Goal: Task Accomplishment & Management: Manage account settings

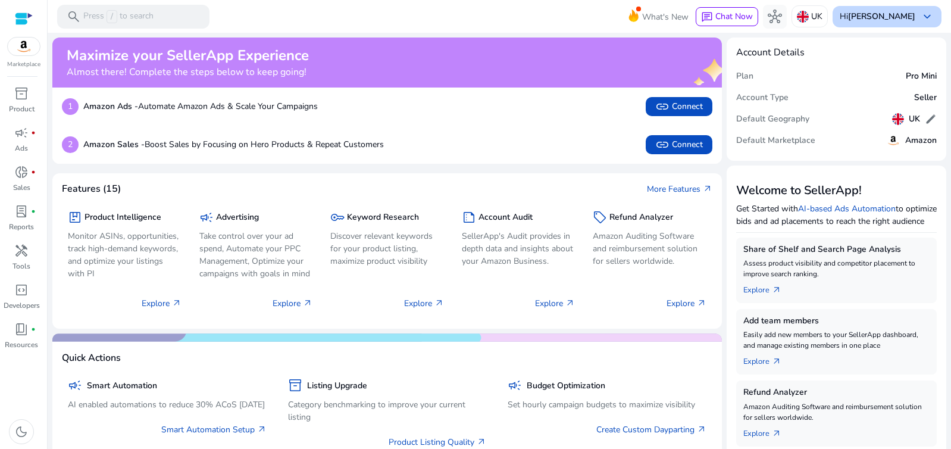
click at [923, 14] on span "keyboard_arrow_down" at bounding box center [927, 17] width 14 height 14
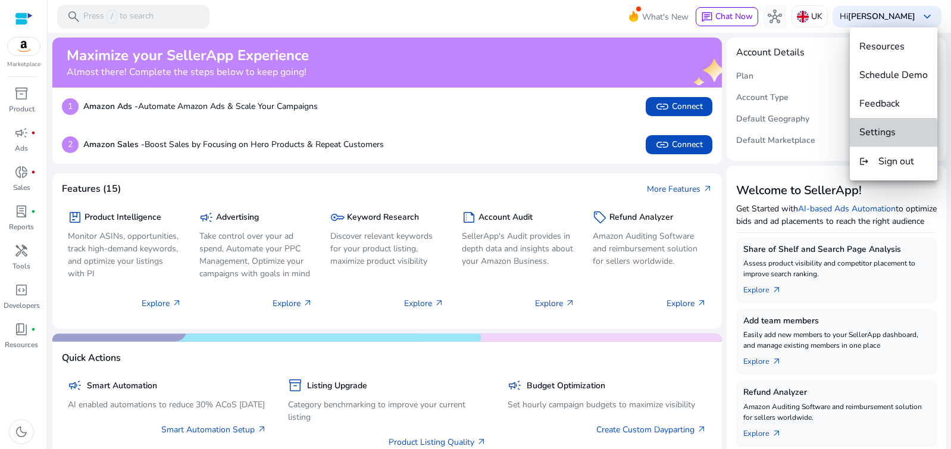
click at [886, 134] on span "Settings" at bounding box center [877, 132] width 36 height 13
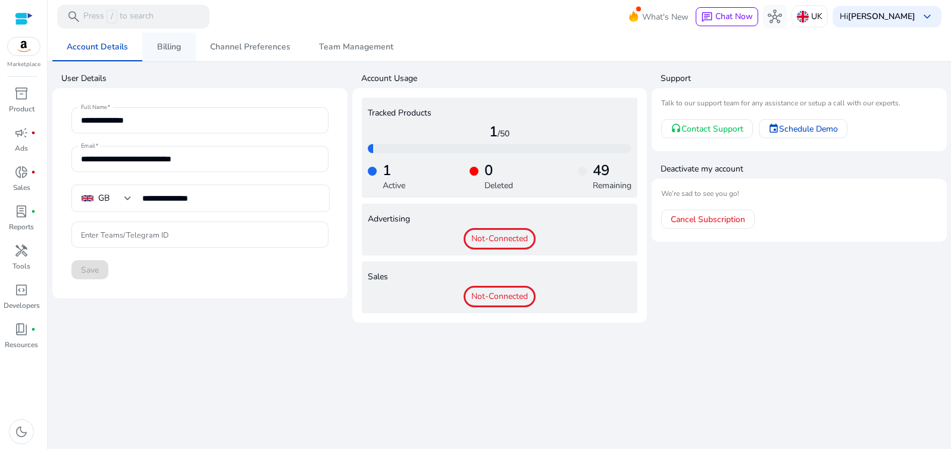
click at [170, 45] on span "Billing" at bounding box center [169, 47] width 24 height 8
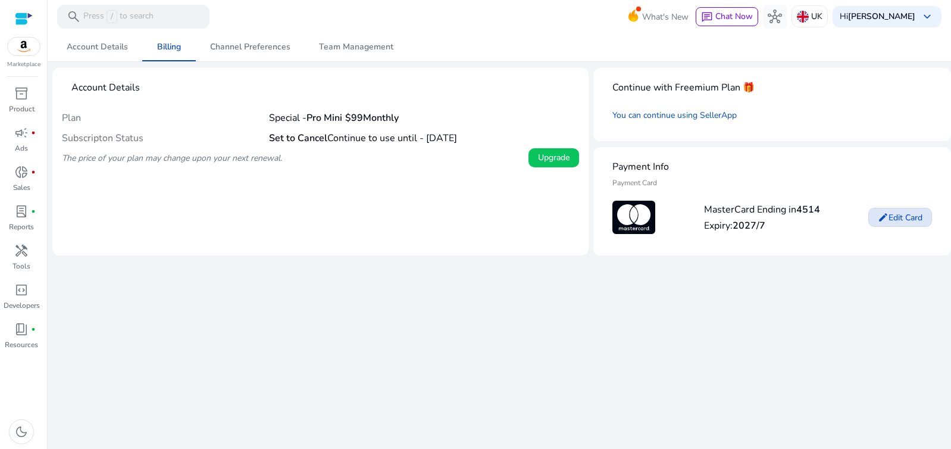
click at [902, 222] on span "Edit Card" at bounding box center [905, 217] width 34 height 12
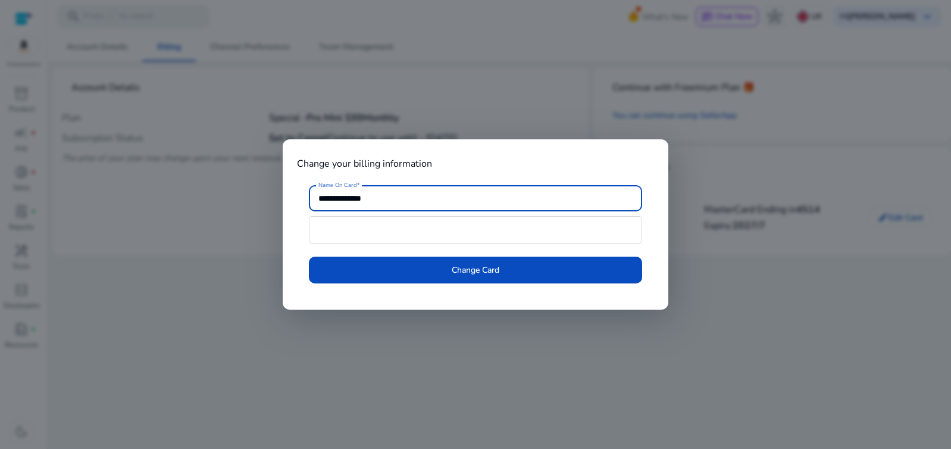
click at [795, 156] on div at bounding box center [475, 224] width 951 height 449
